Goal: Task Accomplishment & Management: Complete application form

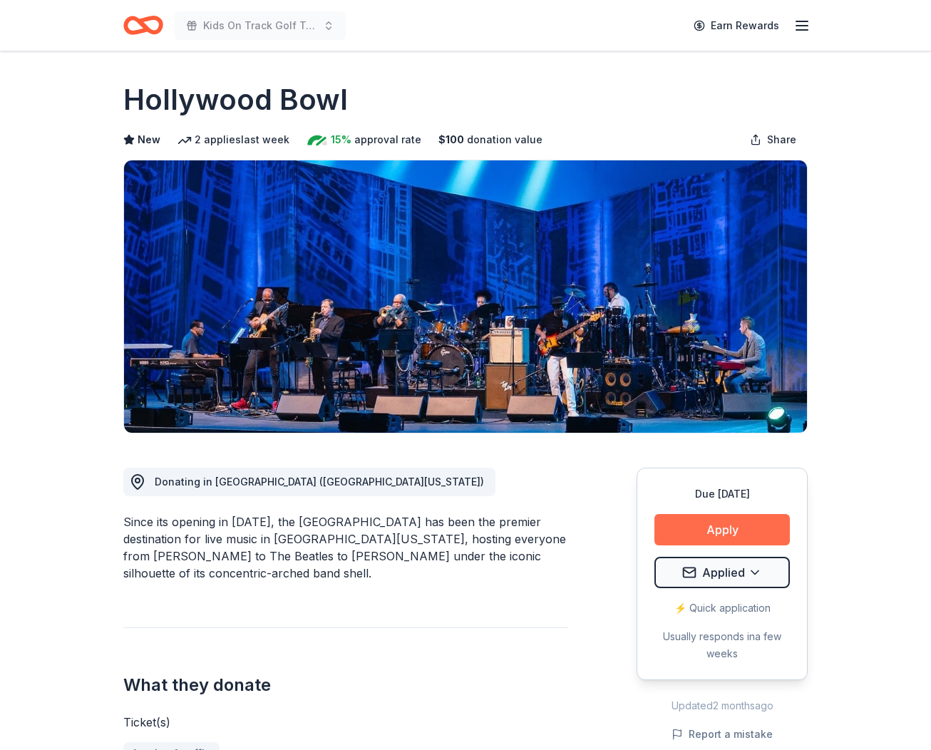
click at [719, 534] on button "Apply" at bounding box center [722, 529] width 135 height 31
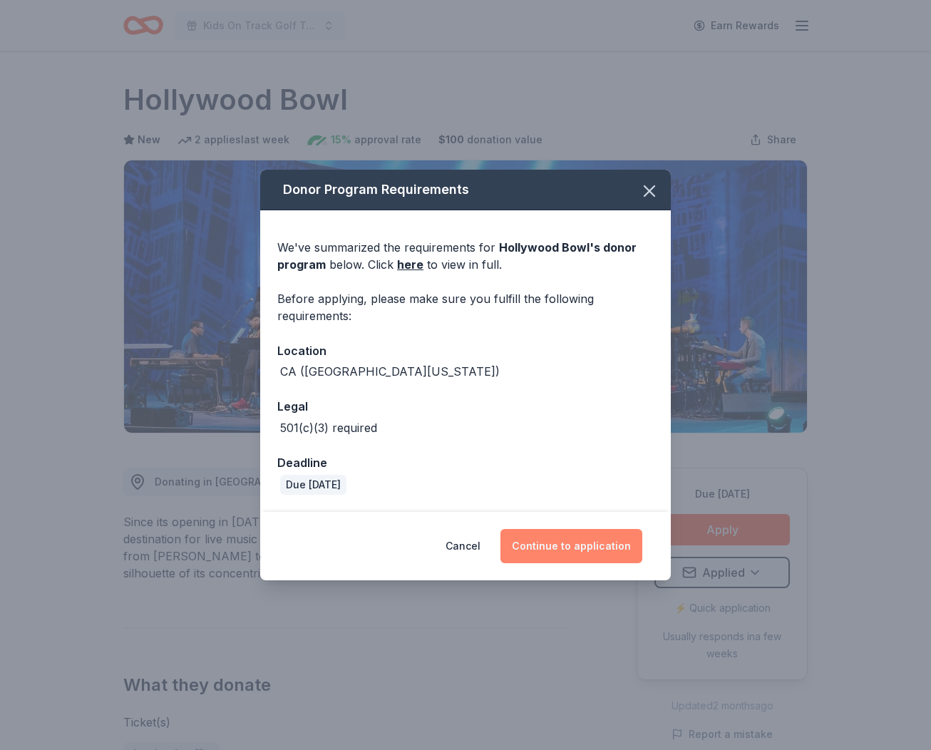
click at [557, 553] on button "Continue to application" at bounding box center [572, 546] width 142 height 34
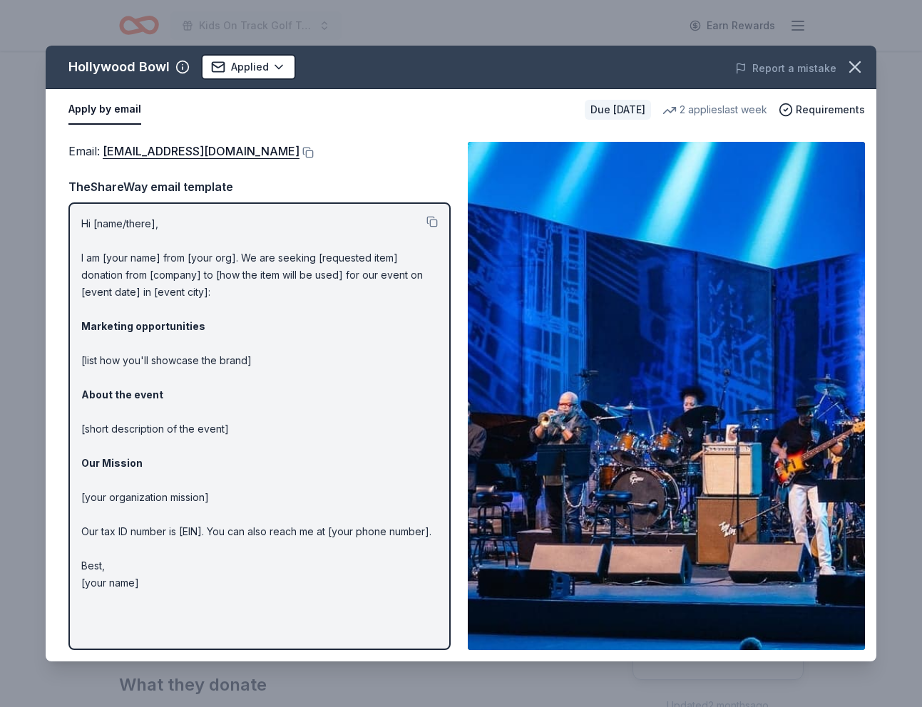
drag, startPoint x: 379, startPoint y: 130, endPoint x: 352, endPoint y: 125, distance: 27.4
click at [379, 130] on div "Email : donatedtickets@laphil.org Email : donatedtickets@laphil.org TheShareWay…" at bounding box center [461, 395] width 831 height 531
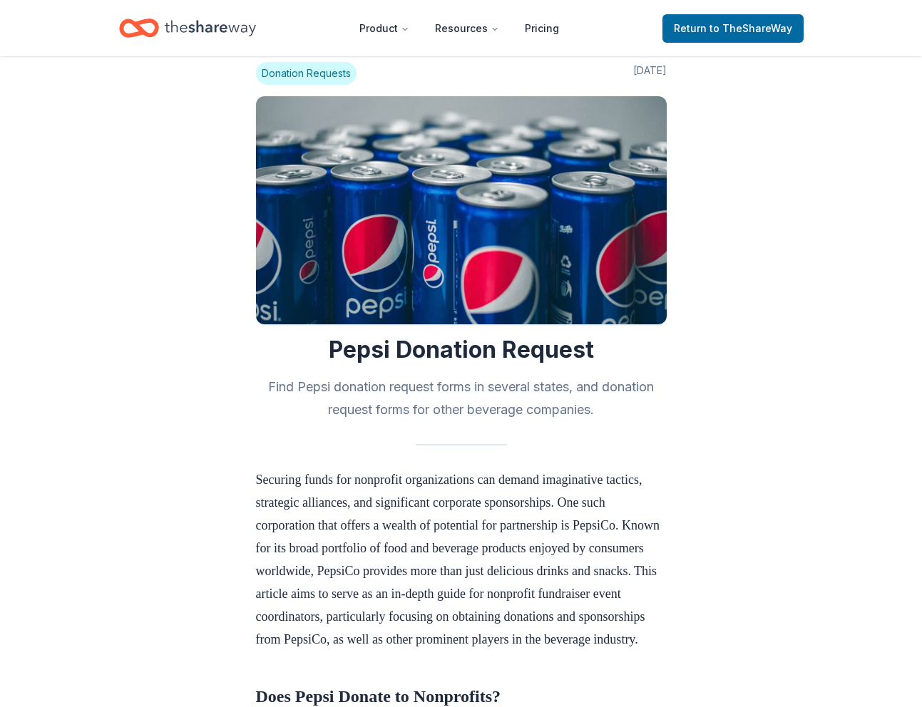
scroll to position [24, 0]
click at [421, 381] on h2 "Find Pepsi donation request forms in several states, and donation request forms…" at bounding box center [461, 398] width 411 height 46
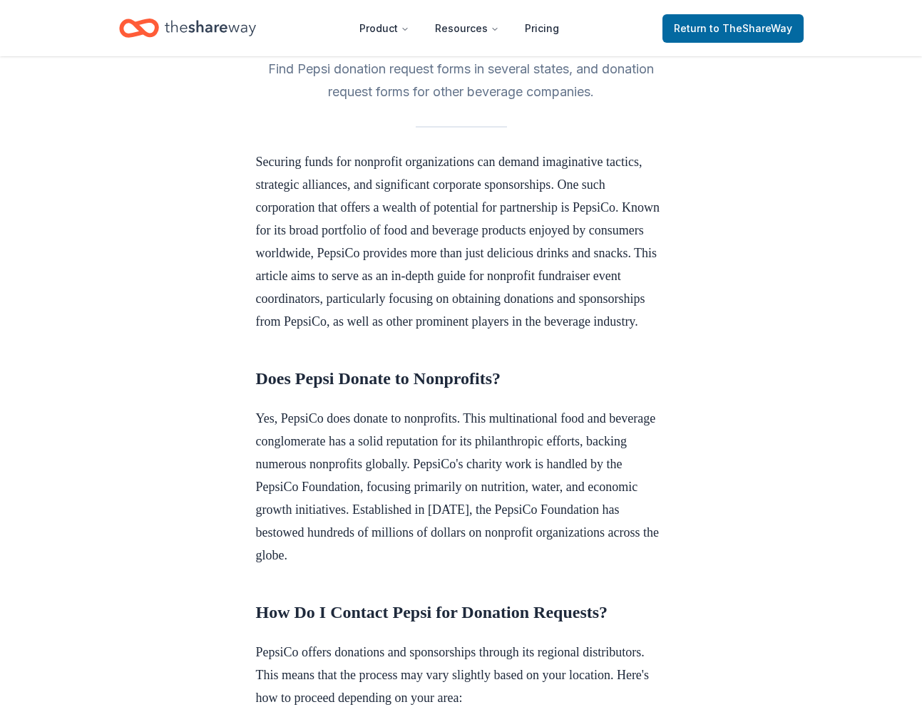
scroll to position [0, 0]
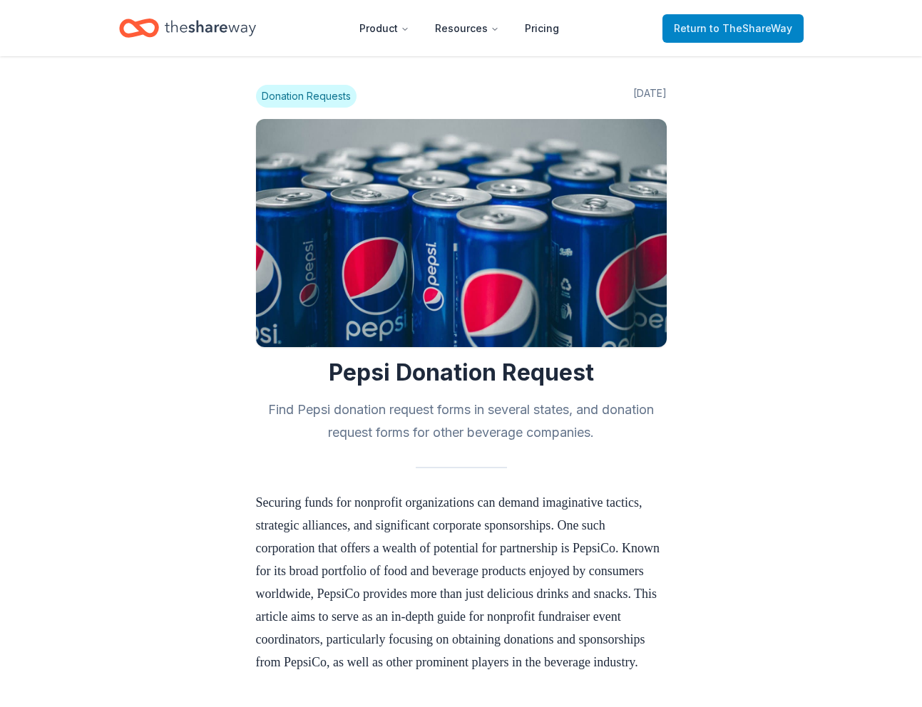
click at [753, 29] on span "to TheShareWay" at bounding box center [750, 28] width 83 height 12
click at [723, 29] on span "to TheShareWay" at bounding box center [750, 28] width 83 height 12
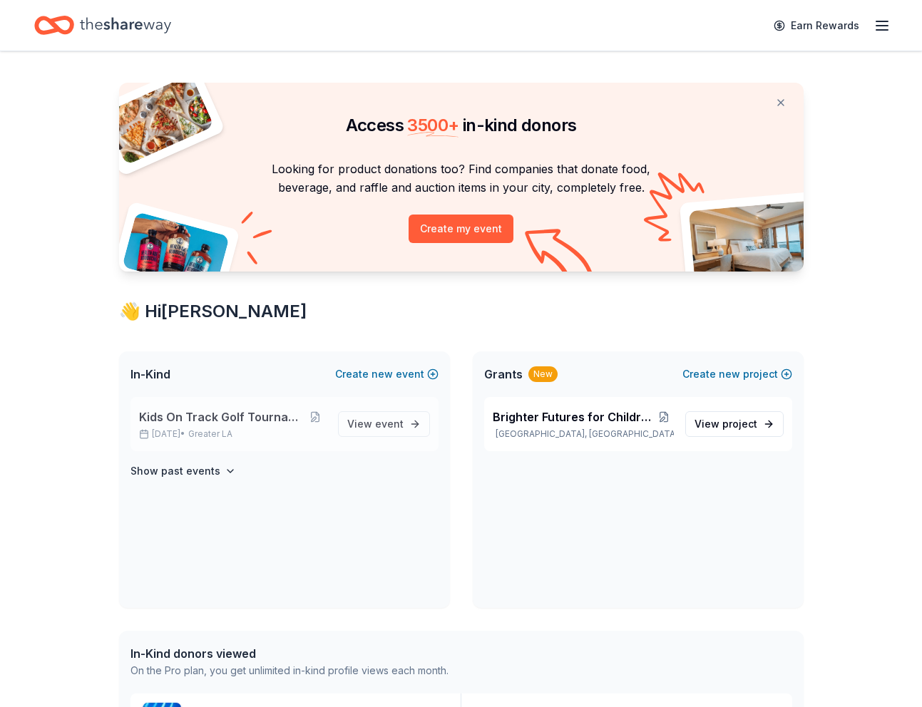
click at [190, 419] on span "Kids On Track Golf Tournament 2025" at bounding box center [221, 417] width 165 height 17
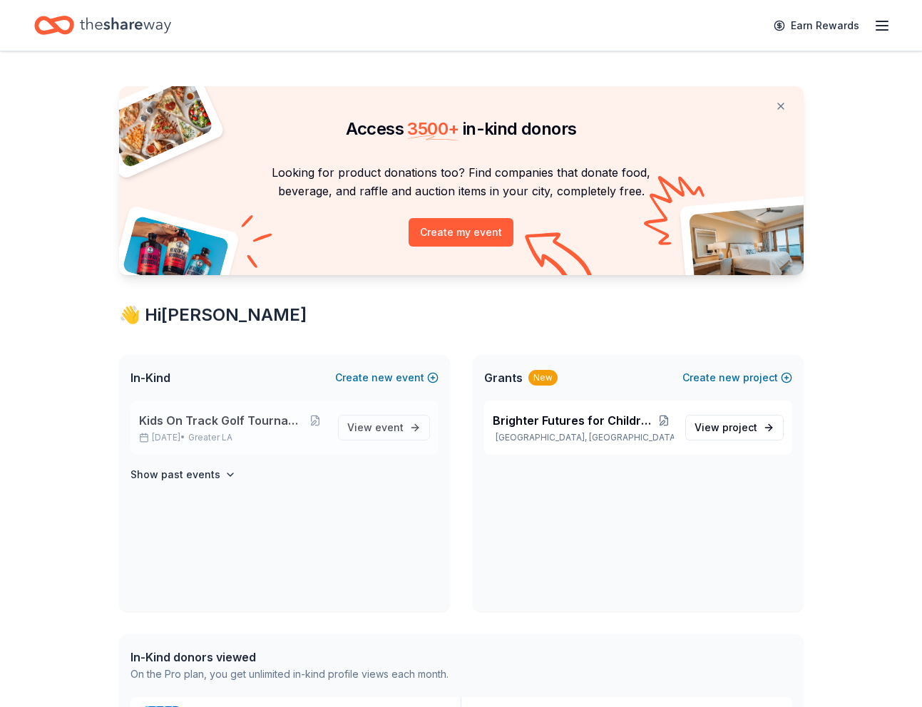
scroll to position [7, 0]
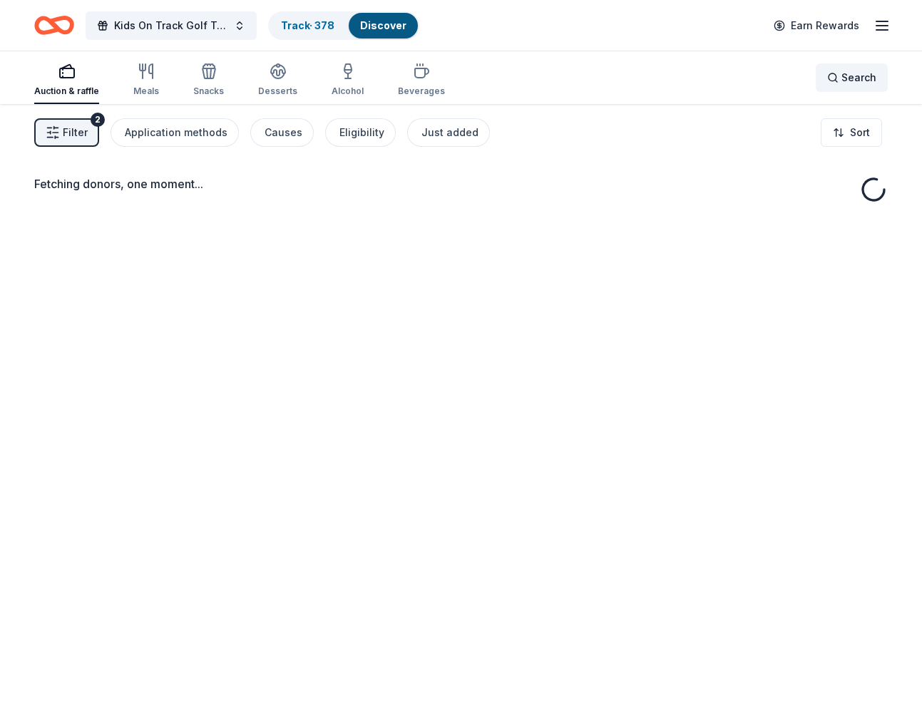
click at [831, 75] on div "Search" at bounding box center [851, 77] width 49 height 17
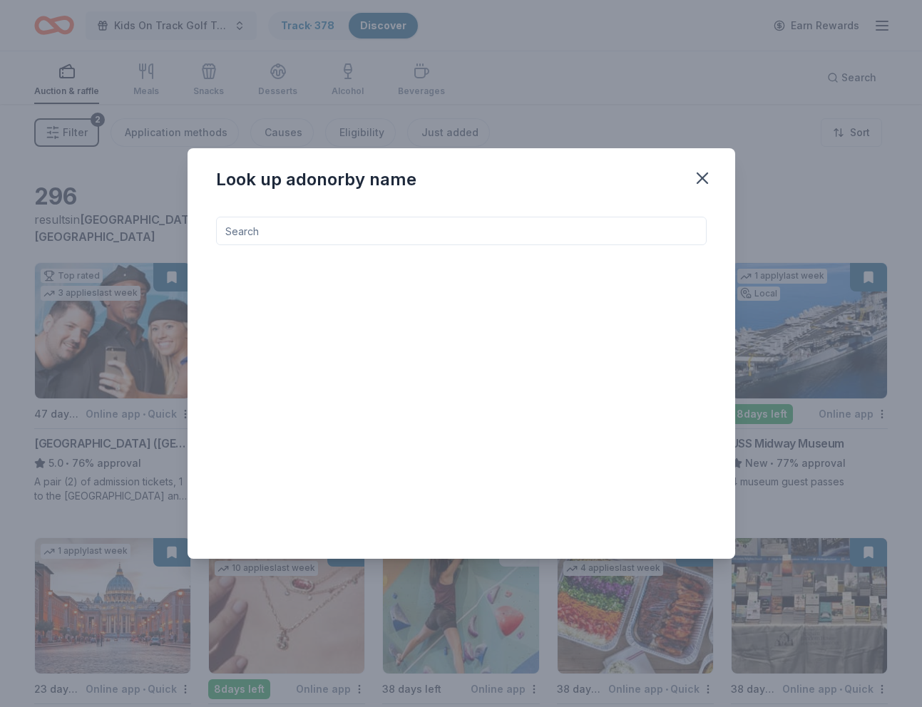
click at [317, 233] on input at bounding box center [461, 231] width 491 height 29
click at [912, 501] on div "Look up a donor by name" at bounding box center [461, 353] width 922 height 707
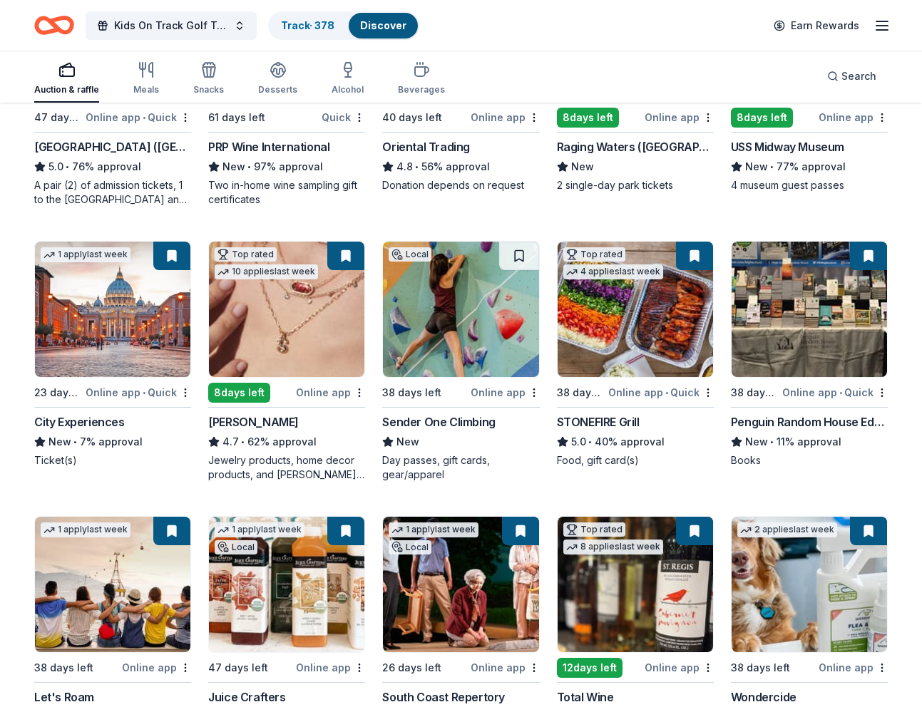
scroll to position [344, 0]
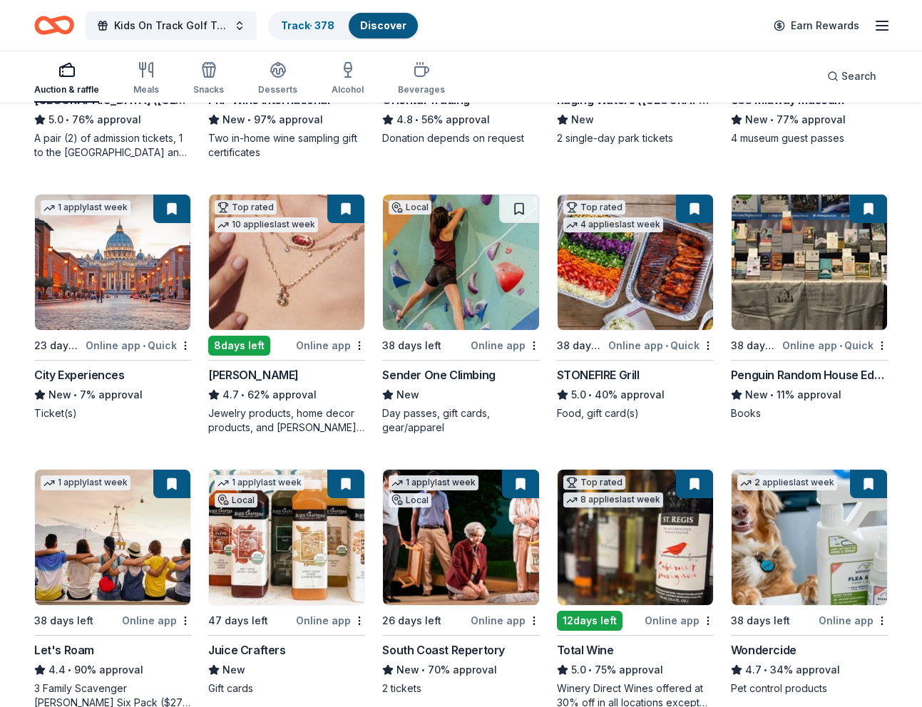
click at [825, 287] on img at bounding box center [809, 262] width 155 height 135
click at [344, 223] on button at bounding box center [345, 209] width 37 height 29
click at [346, 223] on button at bounding box center [345, 209] width 37 height 29
click at [317, 295] on img at bounding box center [286, 262] width 155 height 135
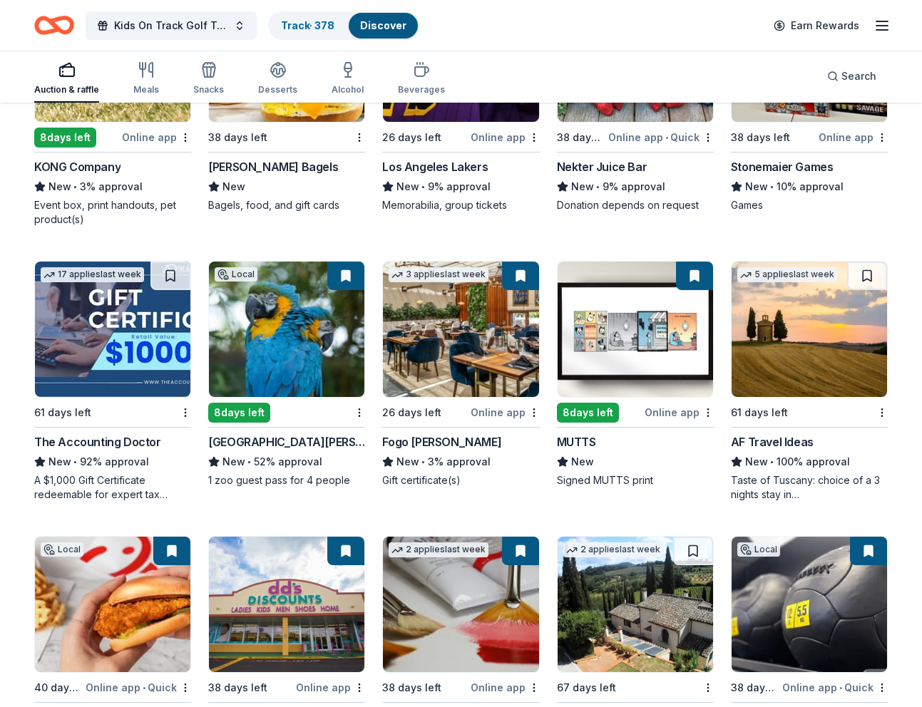
scroll to position [4159, 0]
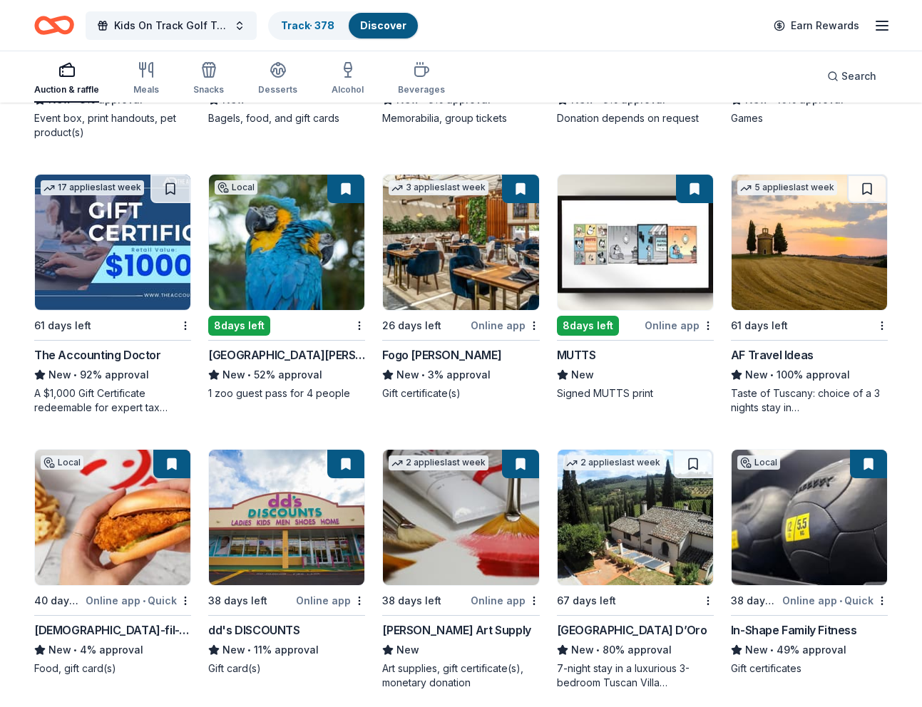
click at [126, 310] on img at bounding box center [112, 242] width 155 height 135
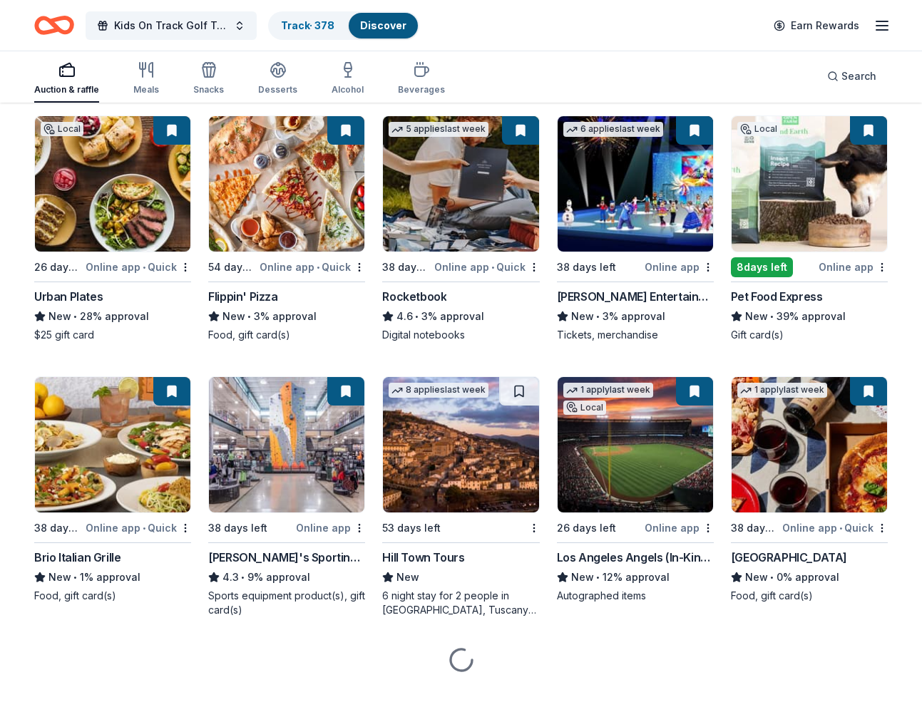
scroll to position [5621, 0]
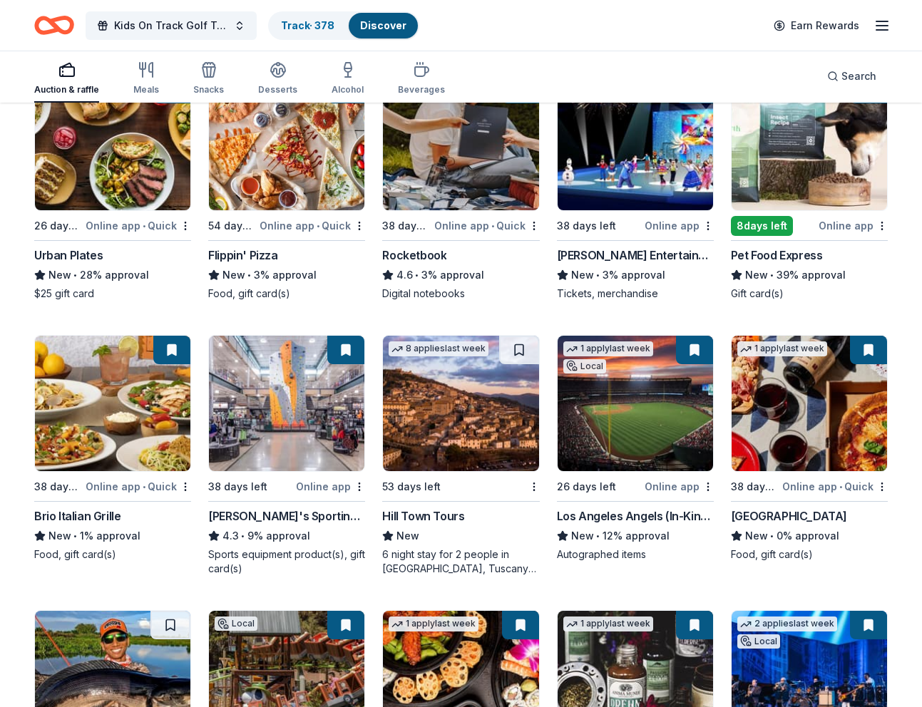
click at [432, 421] on img at bounding box center [460, 403] width 155 height 135
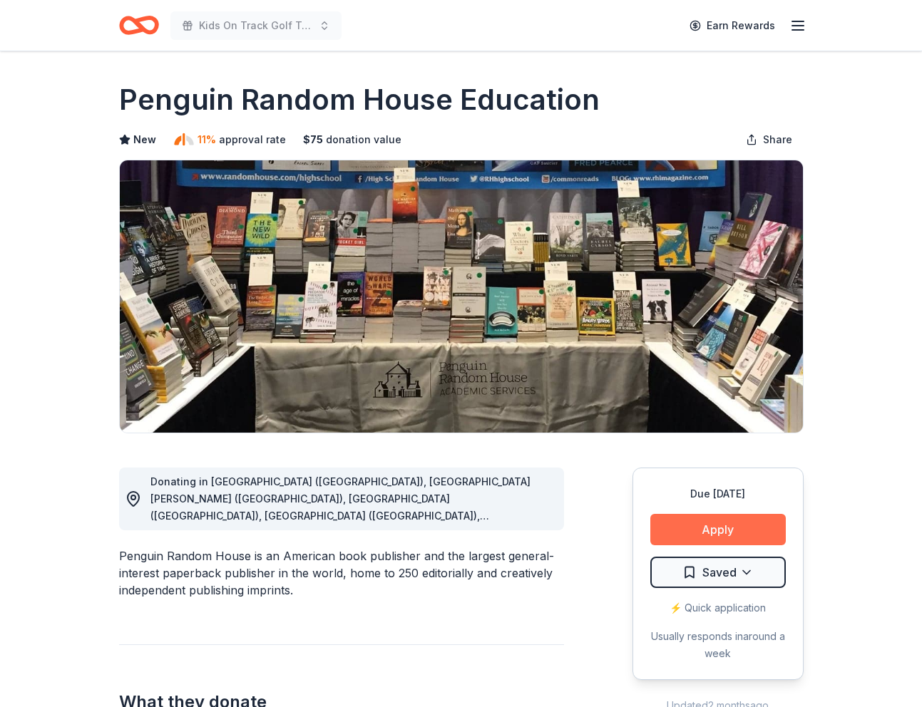
click at [707, 528] on button "Apply" at bounding box center [717, 529] width 135 height 31
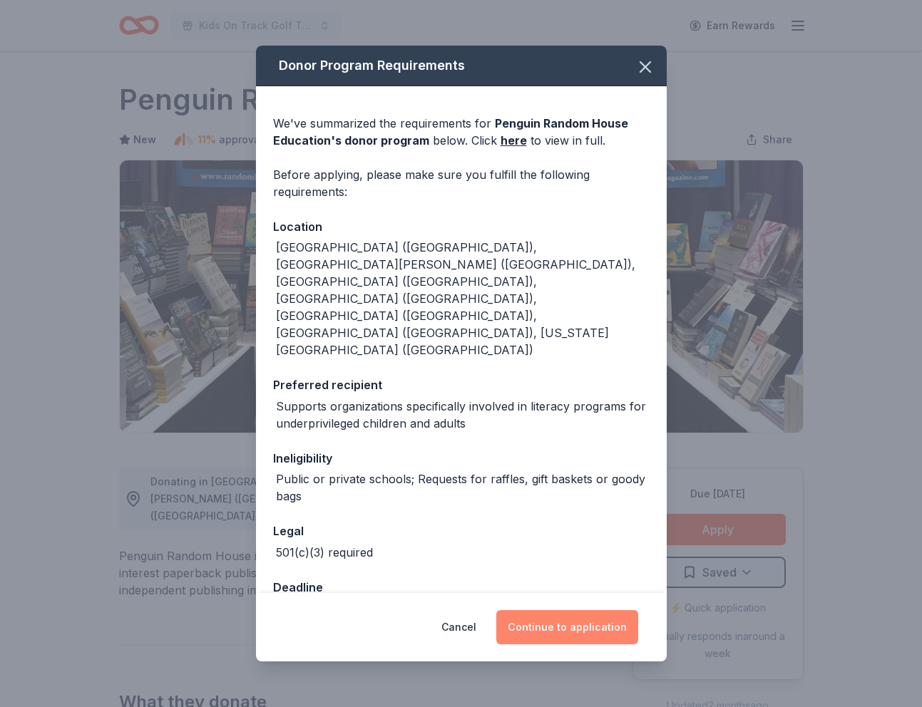
drag, startPoint x: 557, startPoint y: 603, endPoint x: 562, endPoint y: 592, distance: 11.8
click at [557, 610] on button "Continue to application" at bounding box center [567, 627] width 142 height 34
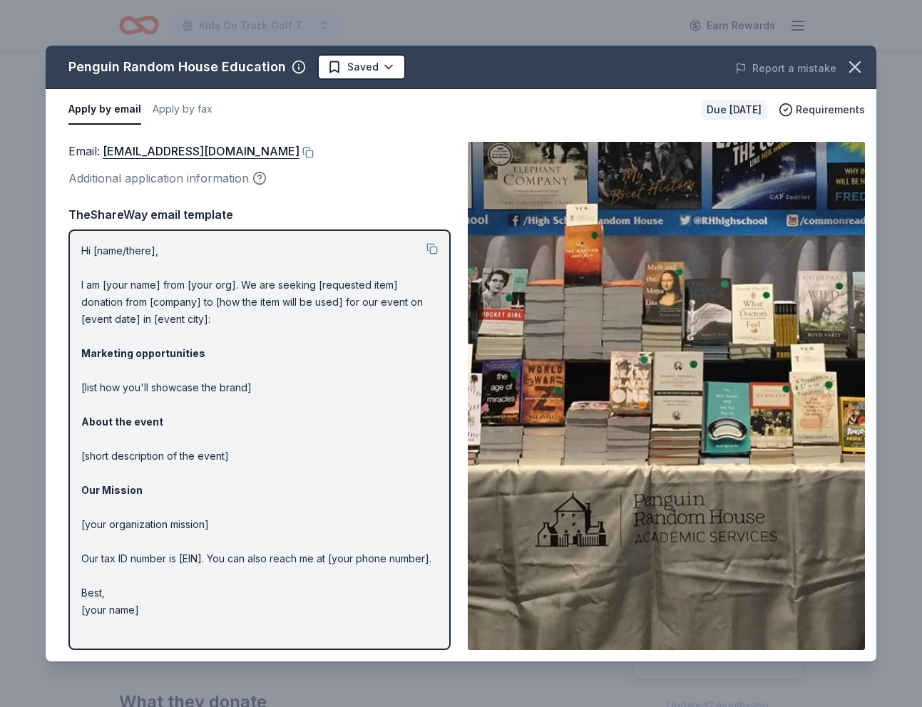
click at [408, 23] on div "Penguin Random House Education Saved Report a mistake Apply by email Apply by f…" at bounding box center [461, 353] width 922 height 707
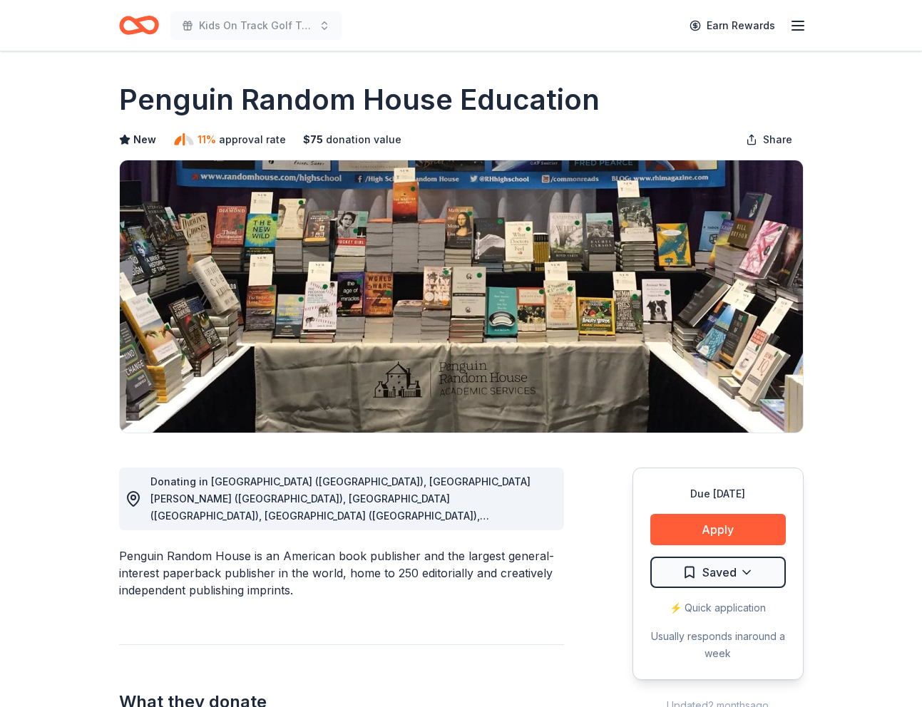
click at [408, 23] on div "Kids On Track Golf Tournament 2025 Earn Rewards" at bounding box center [461, 26] width 684 height 34
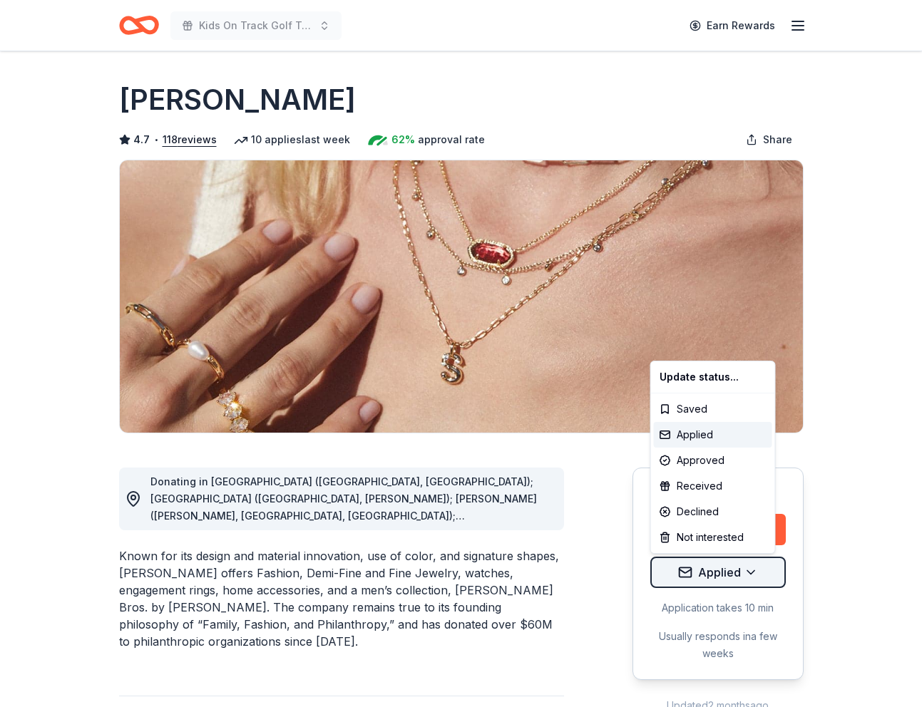
click at [751, 575] on html "Kids On Track Golf Tournament 2025 Earn Rewards Due in 8 days Share Kendra Scot…" at bounding box center [461, 353] width 922 height 707
click at [711, 455] on div "Approved" at bounding box center [713, 461] width 118 height 26
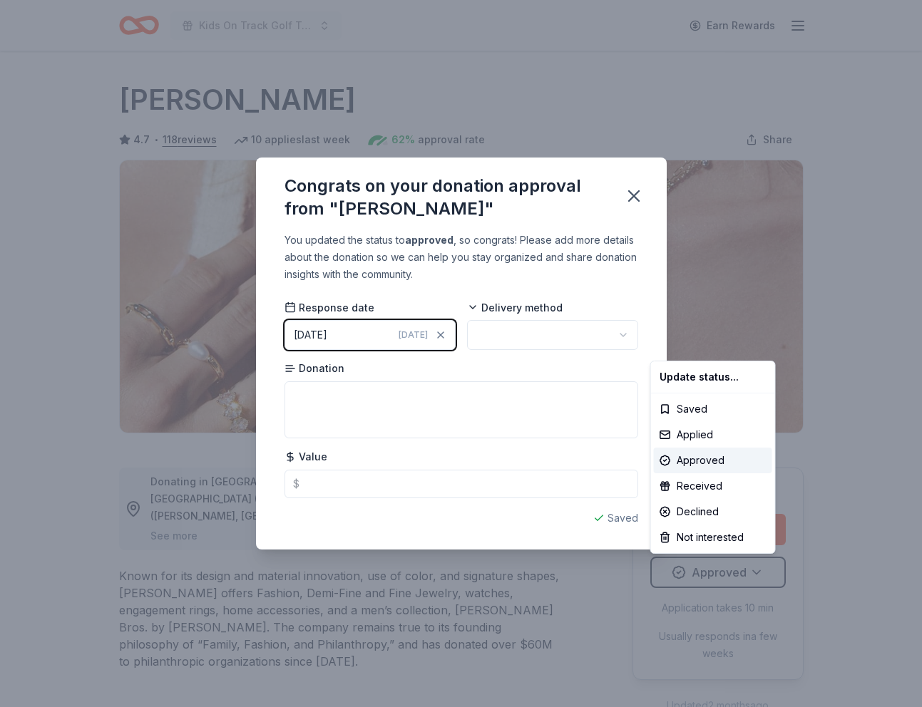
click at [577, 330] on html "Kids On Track Golf Tournament 2025 Earn Rewards Due in 8 days Share Kendra Scot…" at bounding box center [461, 353] width 922 height 707
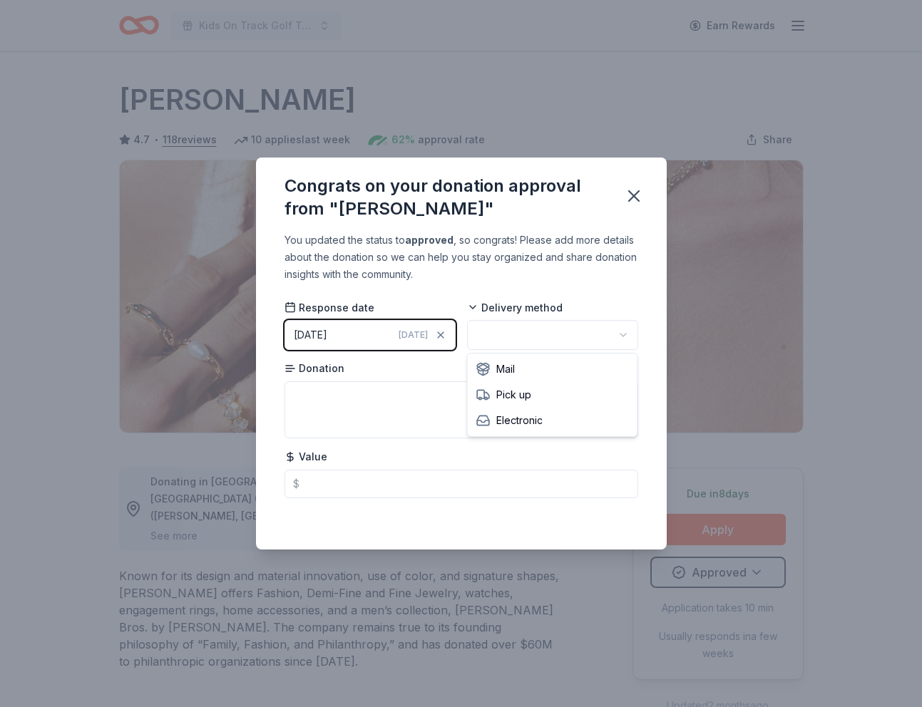
click at [573, 331] on html "Kids On Track Golf Tournament 2025 Earn Rewards Due in 8 days Share Kendra Scot…" at bounding box center [461, 353] width 922 height 707
click at [388, 396] on textarea at bounding box center [461, 409] width 354 height 57
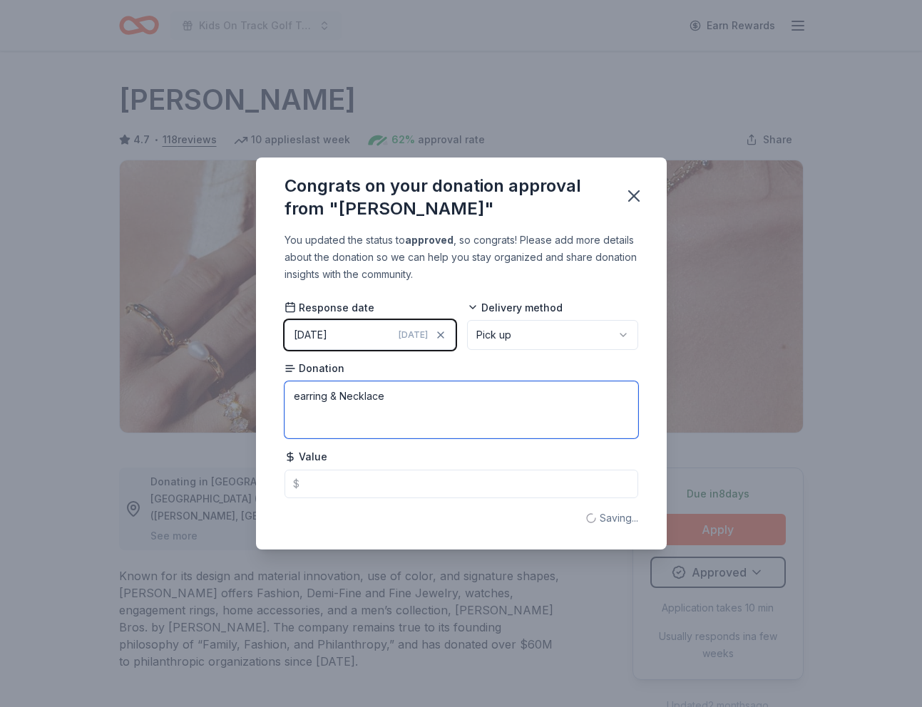
type textarea "earring & Necklace"
type input "135.00"
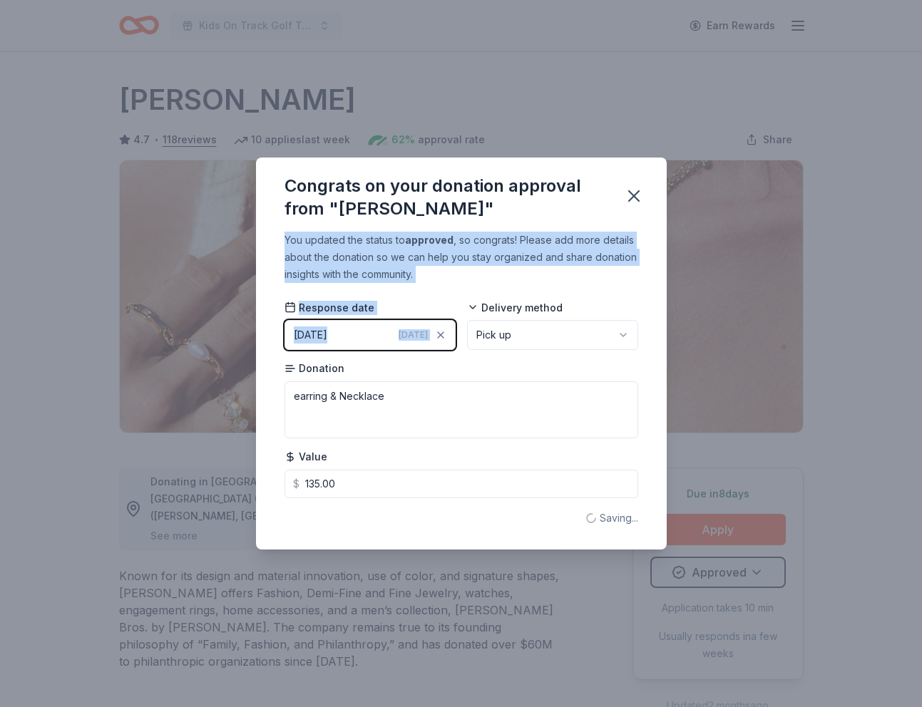
drag, startPoint x: 487, startPoint y: 284, endPoint x: 613, endPoint y: 212, distance: 144.9
click at [613, 212] on div "Congrats on your donation approval from "Kendra Scott" You updated the status t…" at bounding box center [461, 353] width 411 height 391
click at [635, 198] on icon "button" at bounding box center [634, 196] width 10 height 10
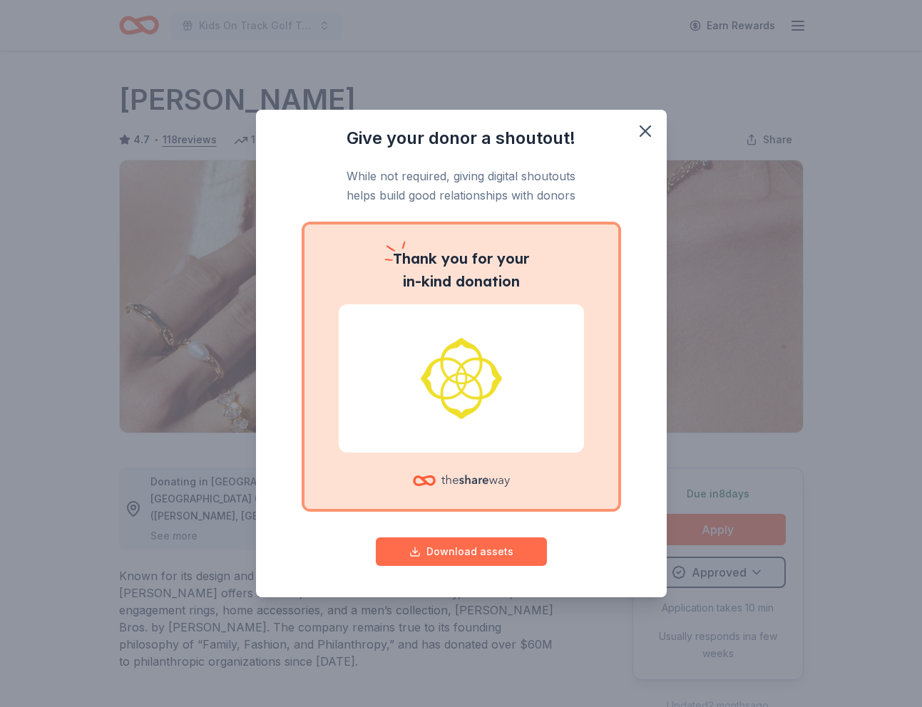
click at [502, 548] on button "Download assets" at bounding box center [461, 552] width 171 height 29
click at [645, 129] on icon "button" at bounding box center [645, 131] width 20 height 20
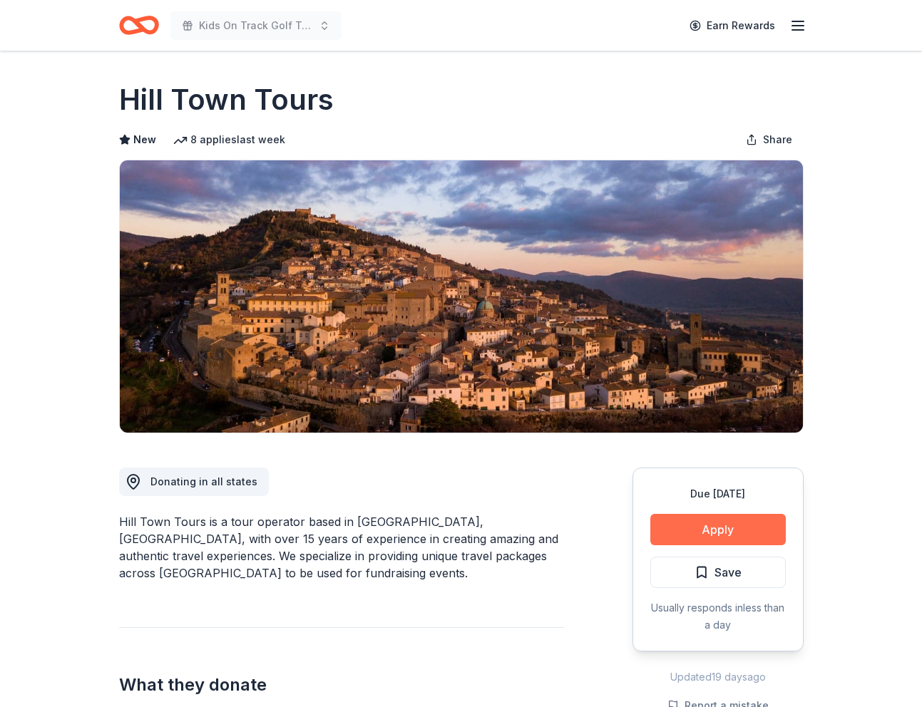
click at [704, 532] on button "Apply" at bounding box center [717, 529] width 135 height 31
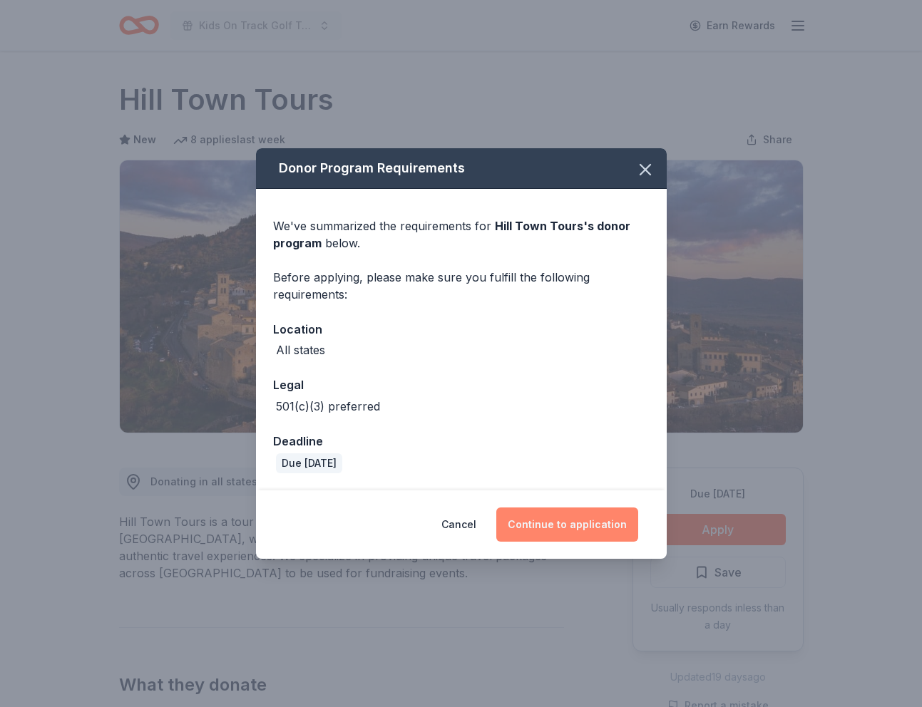
click at [560, 532] on button "Continue to application" at bounding box center [567, 525] width 142 height 34
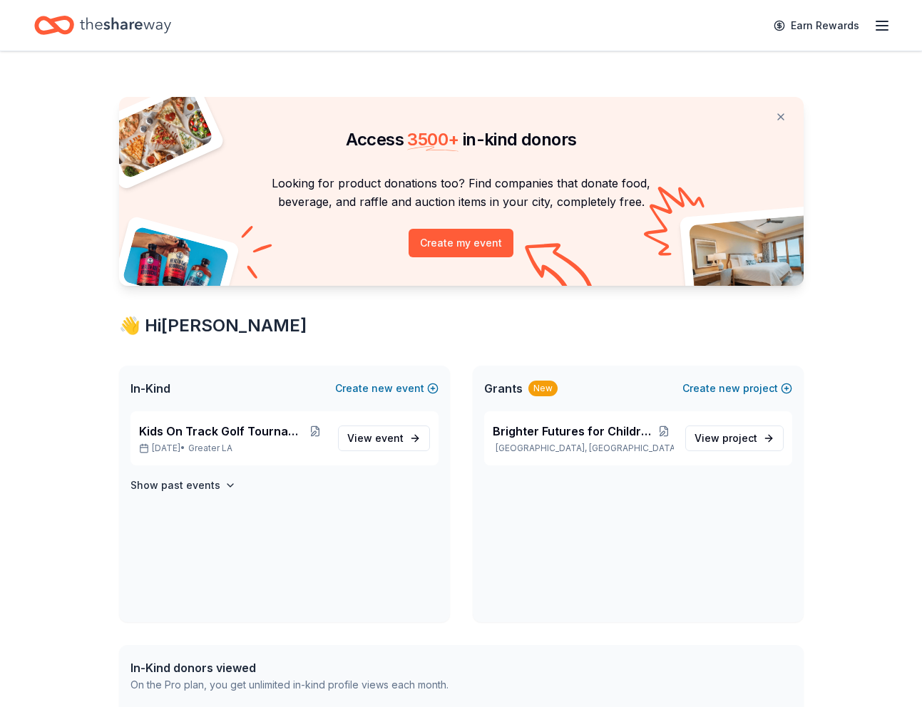
click at [131, 26] on icon "Home" at bounding box center [125, 25] width 91 height 29
click at [270, 431] on span "Kids On Track Golf Tournament 2025" at bounding box center [221, 431] width 165 height 17
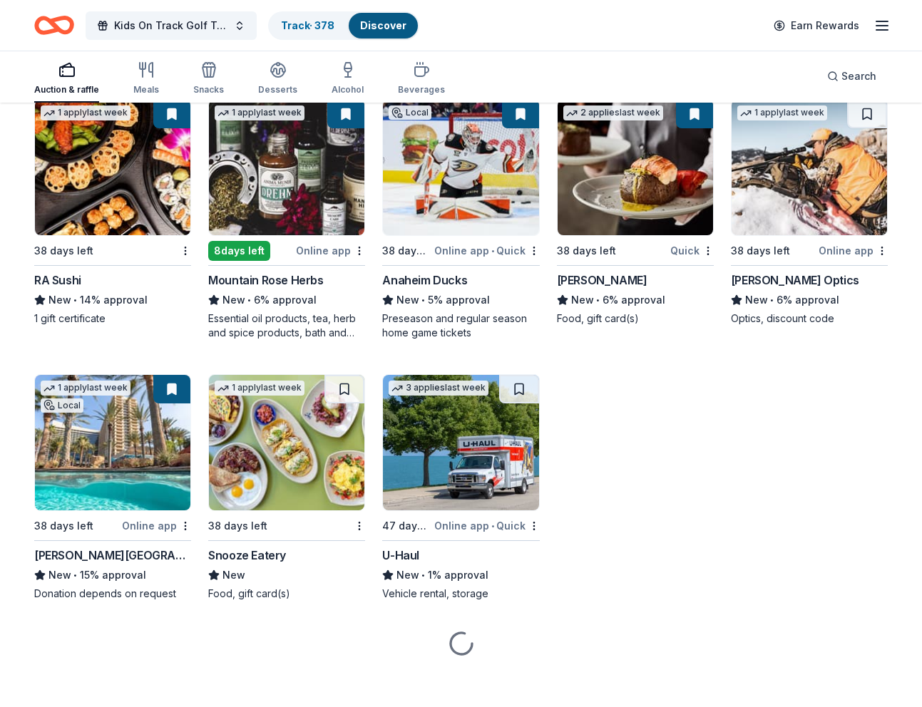
scroll to position [6171, 0]
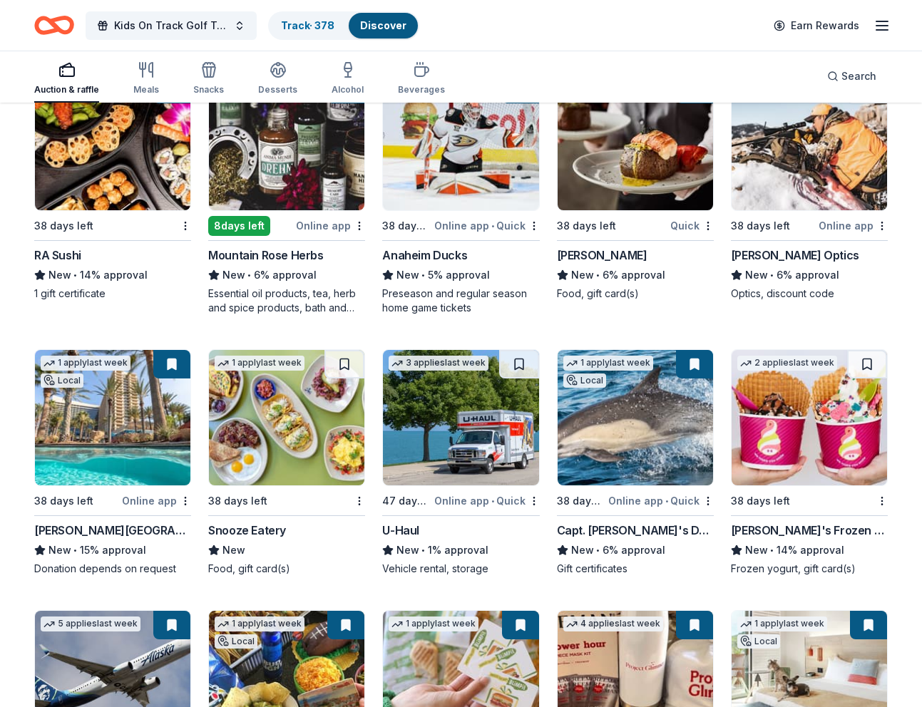
click at [173, 379] on button at bounding box center [171, 364] width 37 height 29
click at [170, 379] on button at bounding box center [171, 364] width 37 height 29
click at [132, 422] on img at bounding box center [112, 417] width 155 height 135
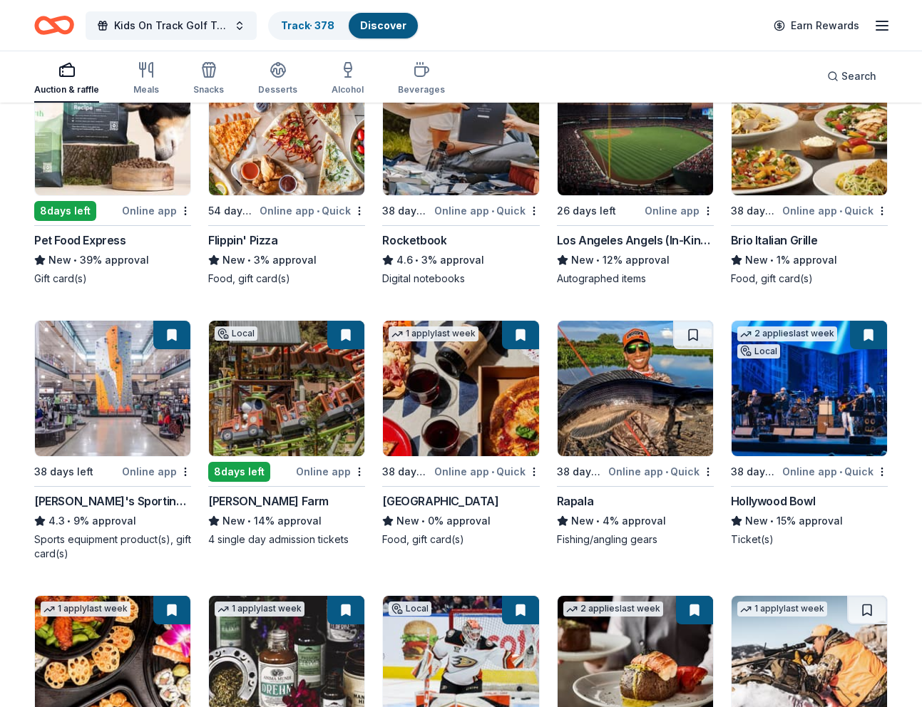
scroll to position [5654, 0]
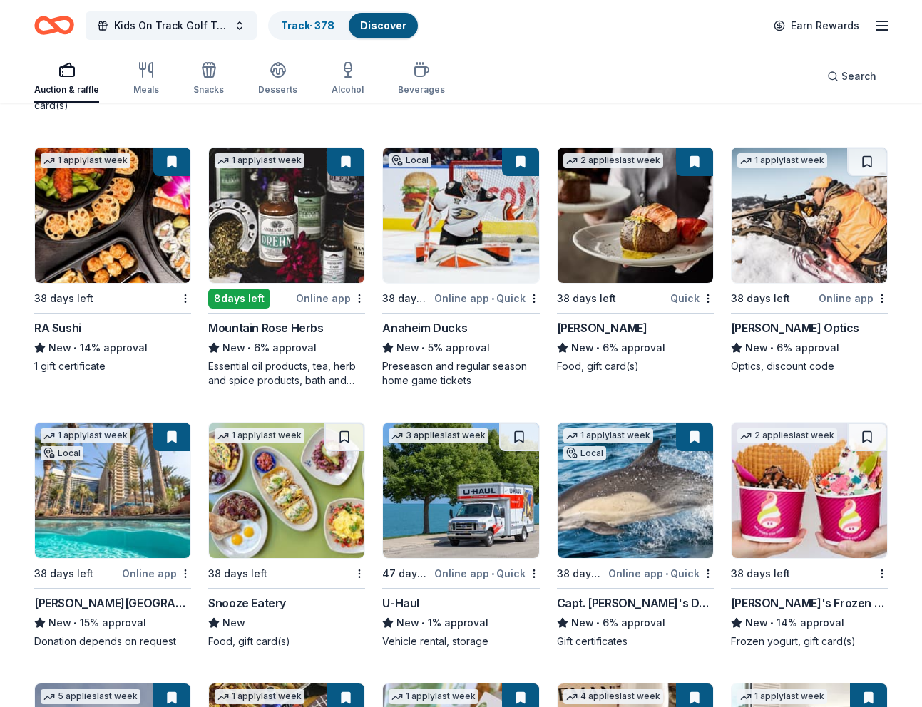
scroll to position [6091, 0]
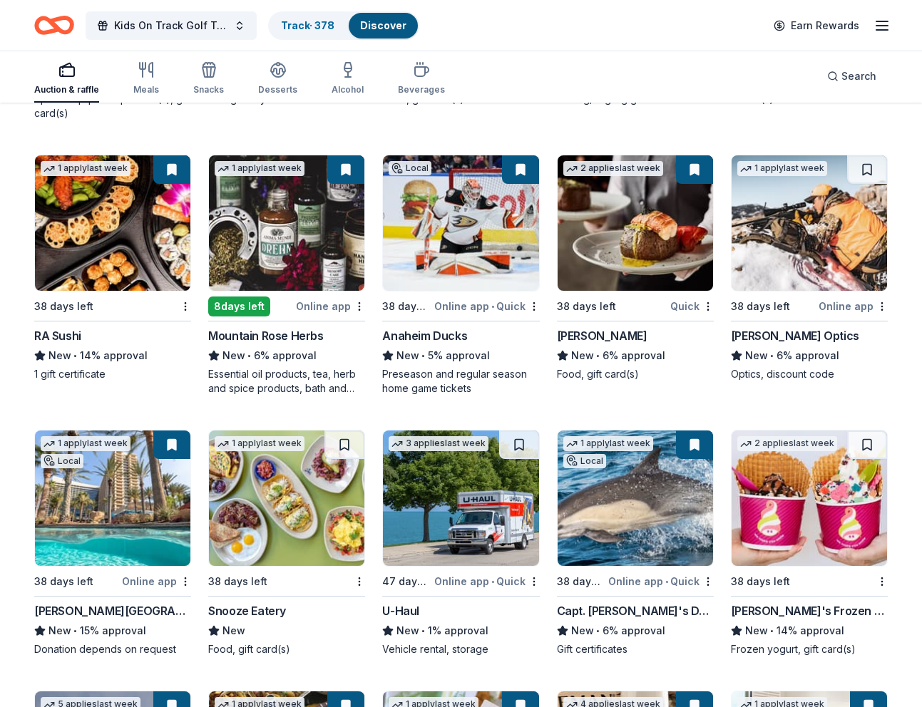
click at [277, 255] on img at bounding box center [286, 222] width 155 height 135
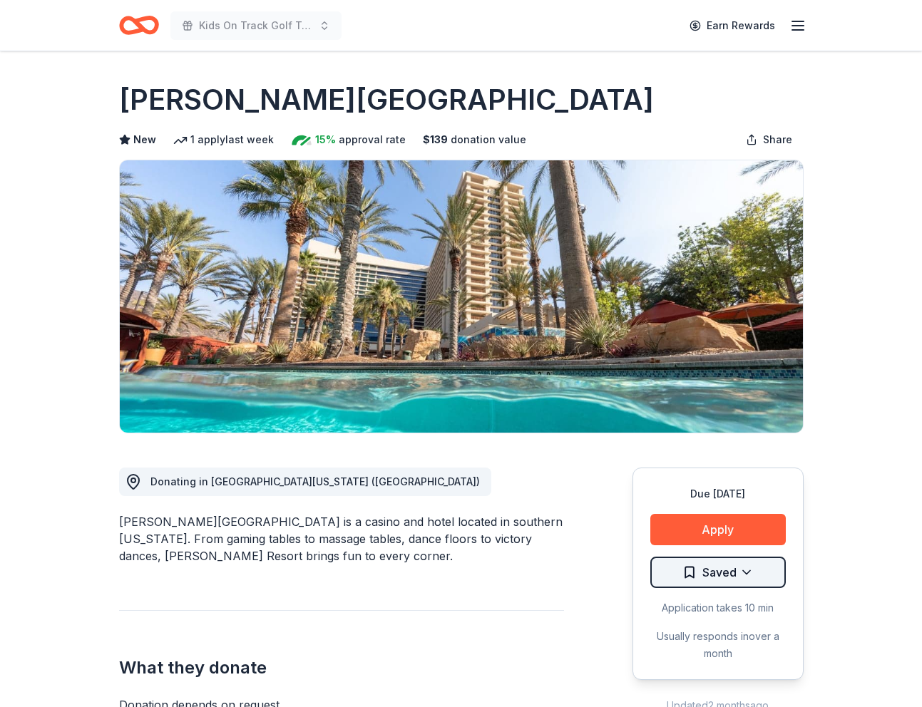
click at [743, 570] on html "Kids On Track Golf Tournament 2025 Earn Rewards Due in 38 days Share Harrah's R…" at bounding box center [461, 353] width 922 height 707
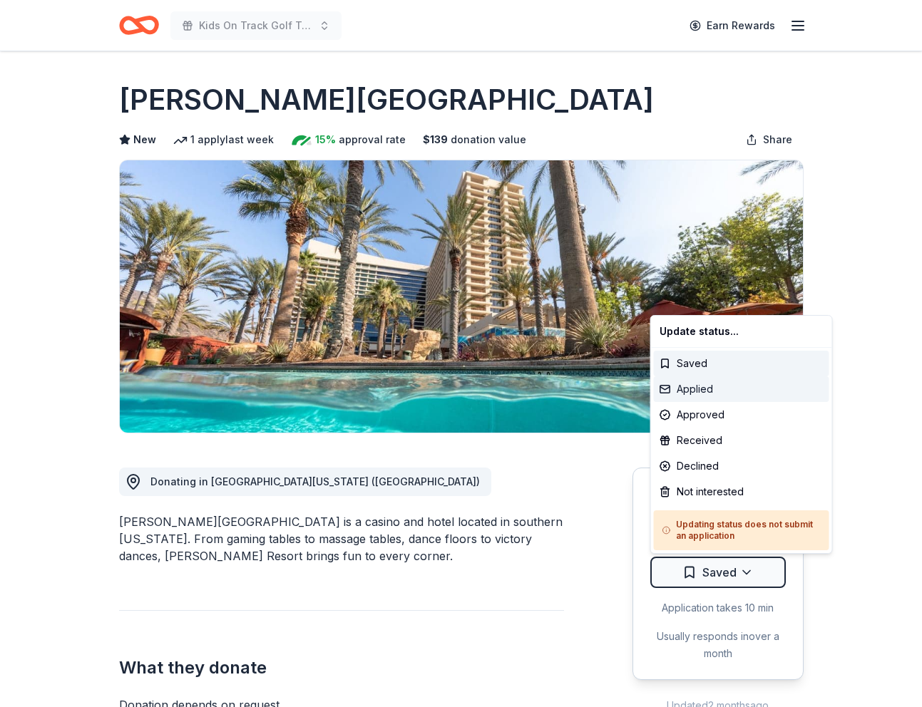
click at [697, 391] on div "Applied" at bounding box center [741, 389] width 175 height 26
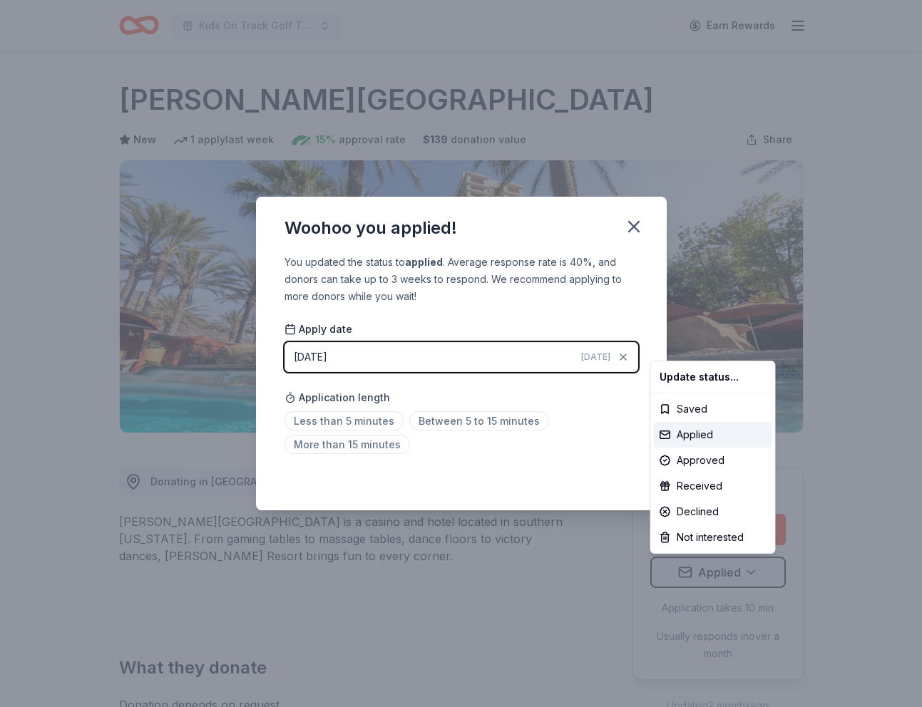
click at [357, 424] on html "Kids On Track Golf Tournament 2025 Earn Rewards Due in 38 days Share Harrah's R…" at bounding box center [461, 353] width 922 height 707
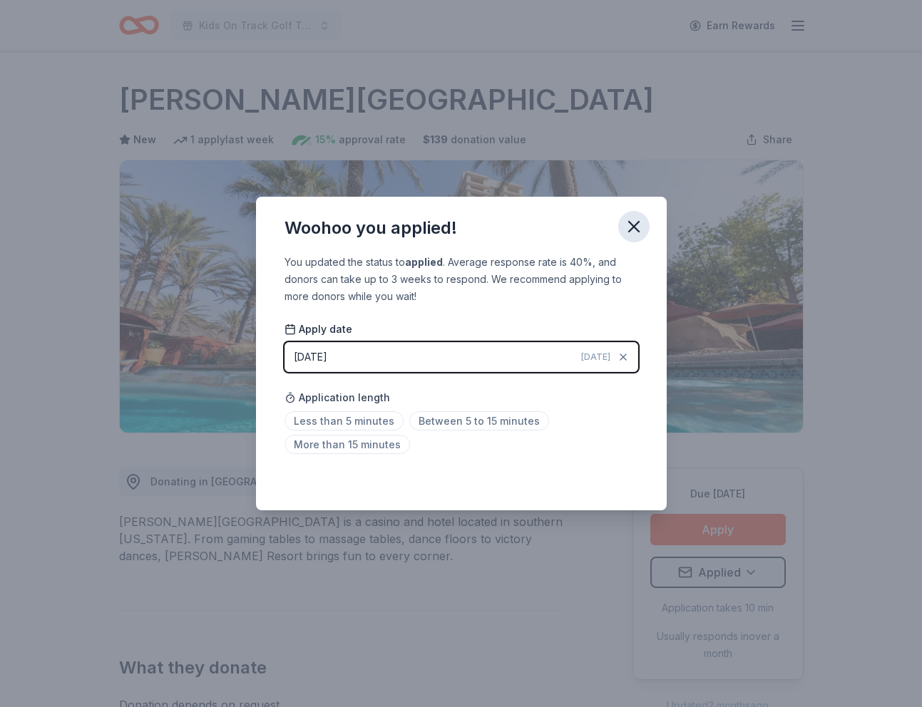
click at [637, 227] on icon "button" at bounding box center [634, 227] width 20 height 20
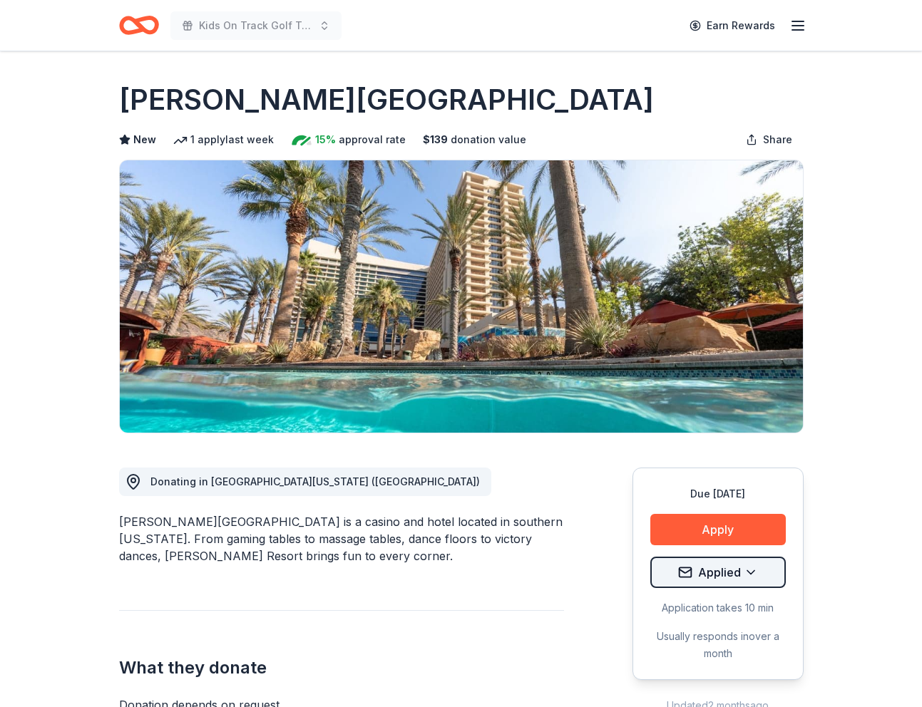
click at [766, 585] on html "Kids On Track Golf Tournament 2025 Earn Rewards Due in 38 days Share Harrah's R…" at bounding box center [461, 353] width 922 height 707
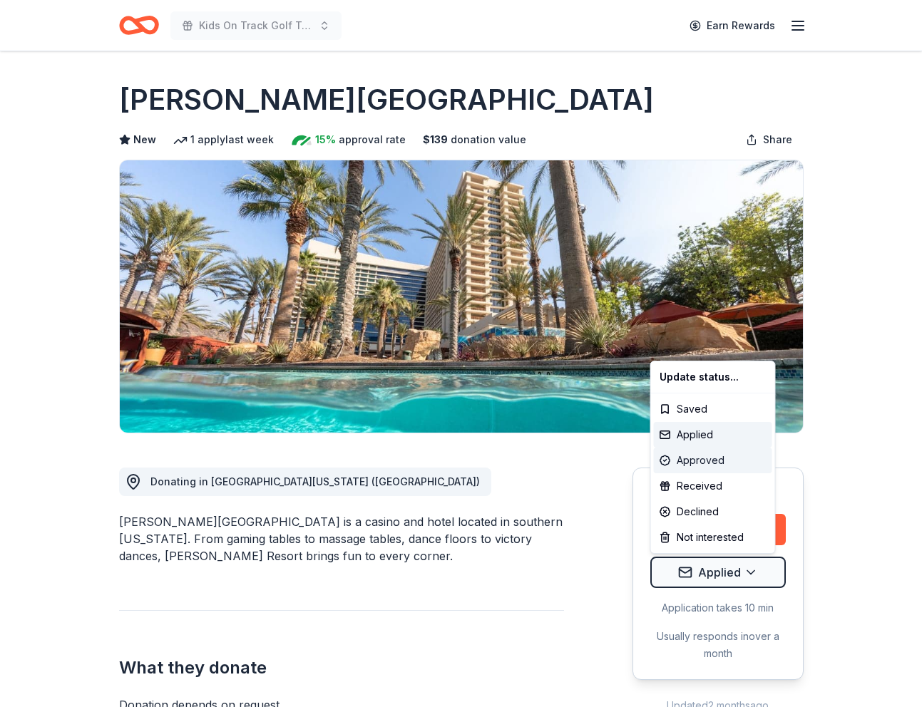
click at [699, 464] on div "Approved" at bounding box center [713, 461] width 118 height 26
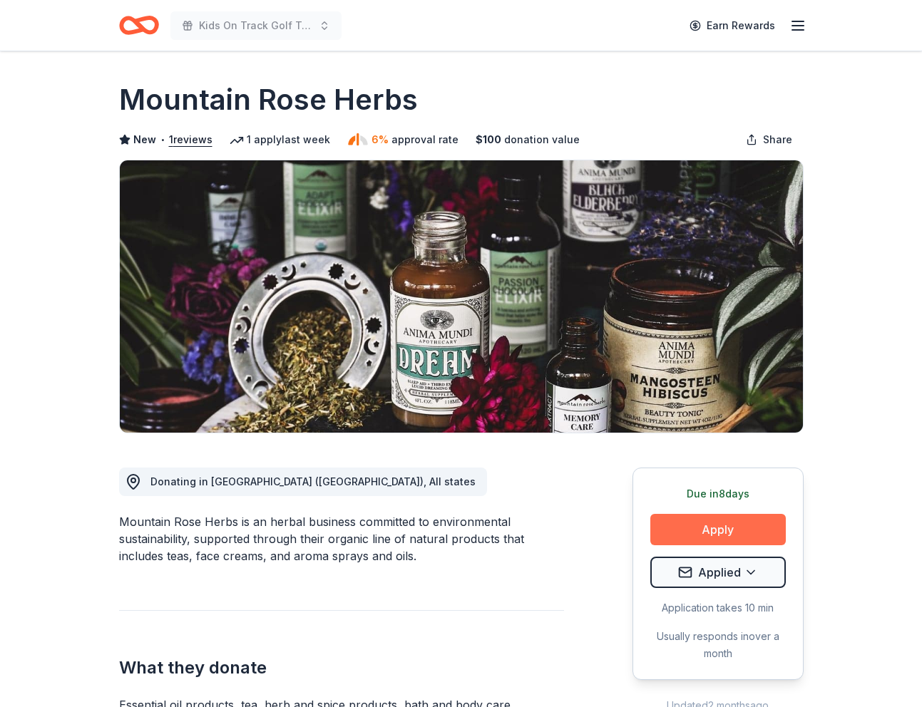
click at [727, 530] on button "Apply" at bounding box center [717, 529] width 135 height 31
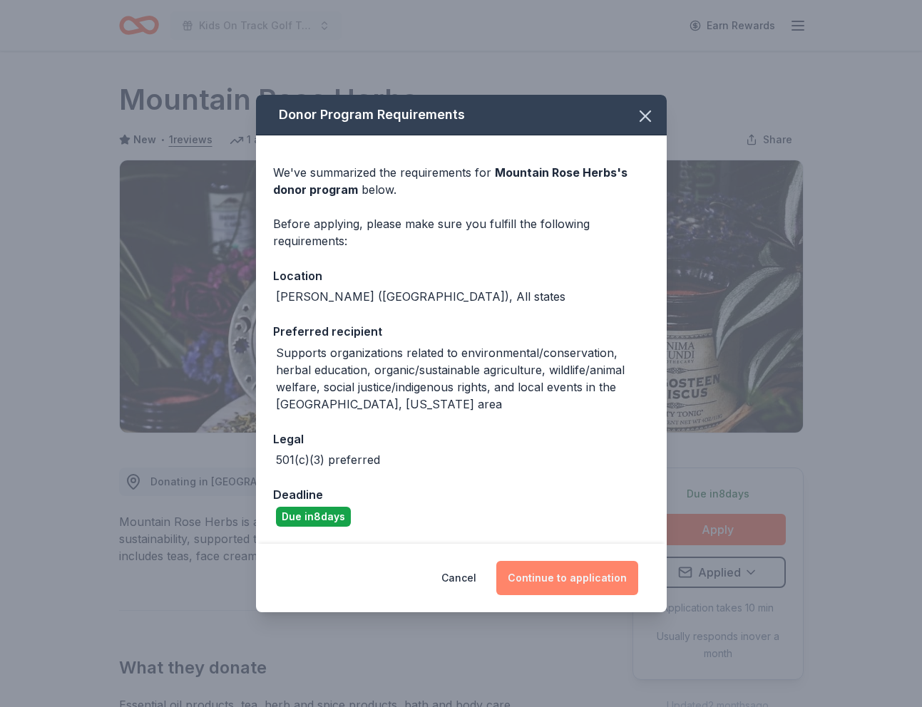
click at [549, 574] on button "Continue to application" at bounding box center [567, 578] width 142 height 34
